Goal: Task Accomplishment & Management: Manage account settings

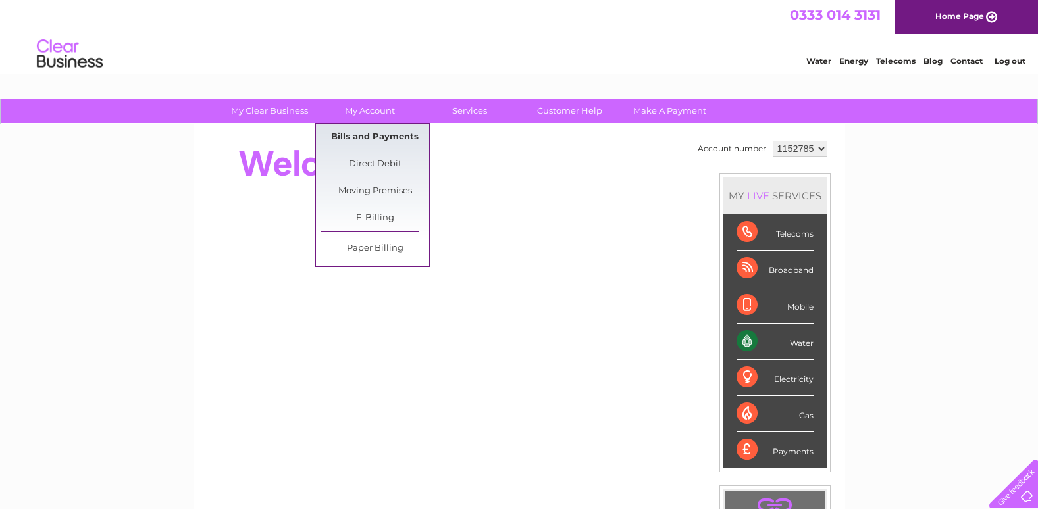
click at [366, 129] on link "Bills and Payments" at bounding box center [374, 137] width 109 height 26
click at [367, 132] on link "Bills and Payments" at bounding box center [374, 137] width 109 height 26
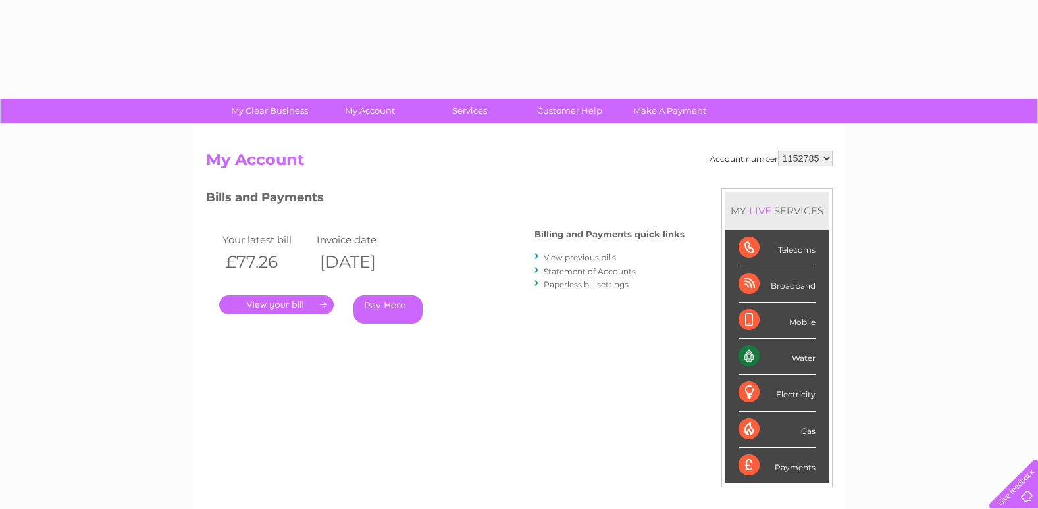
click at [267, 299] on link "." at bounding box center [276, 304] width 115 height 19
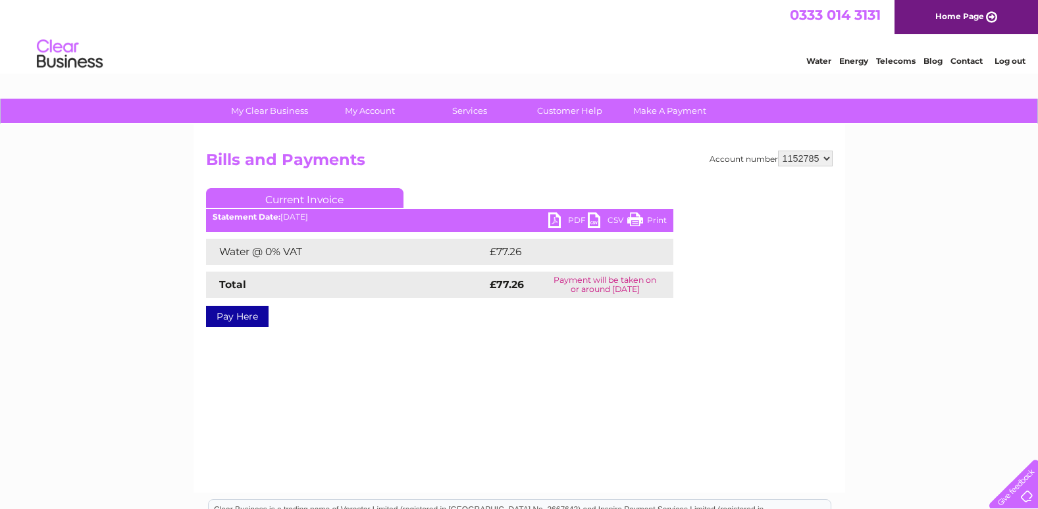
click at [571, 220] on link "PDF" at bounding box center [567, 222] width 39 height 19
